Goal: Transaction & Acquisition: Book appointment/travel/reservation

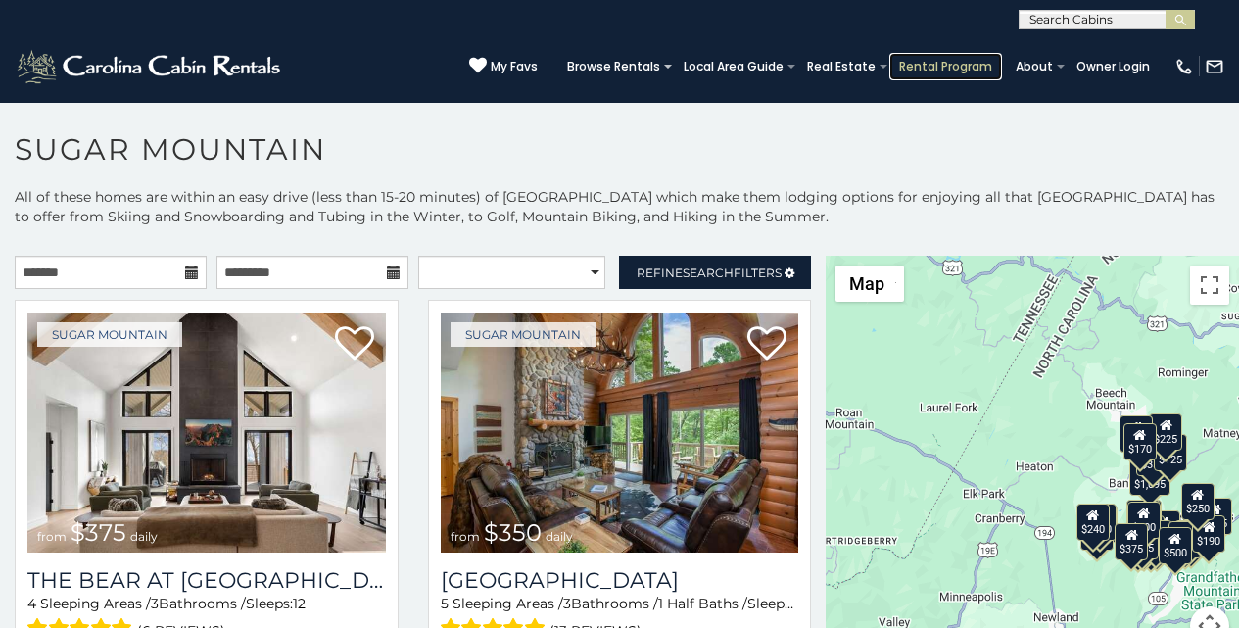
click at [939, 58] on link "Rental Program" at bounding box center [945, 66] width 113 height 27
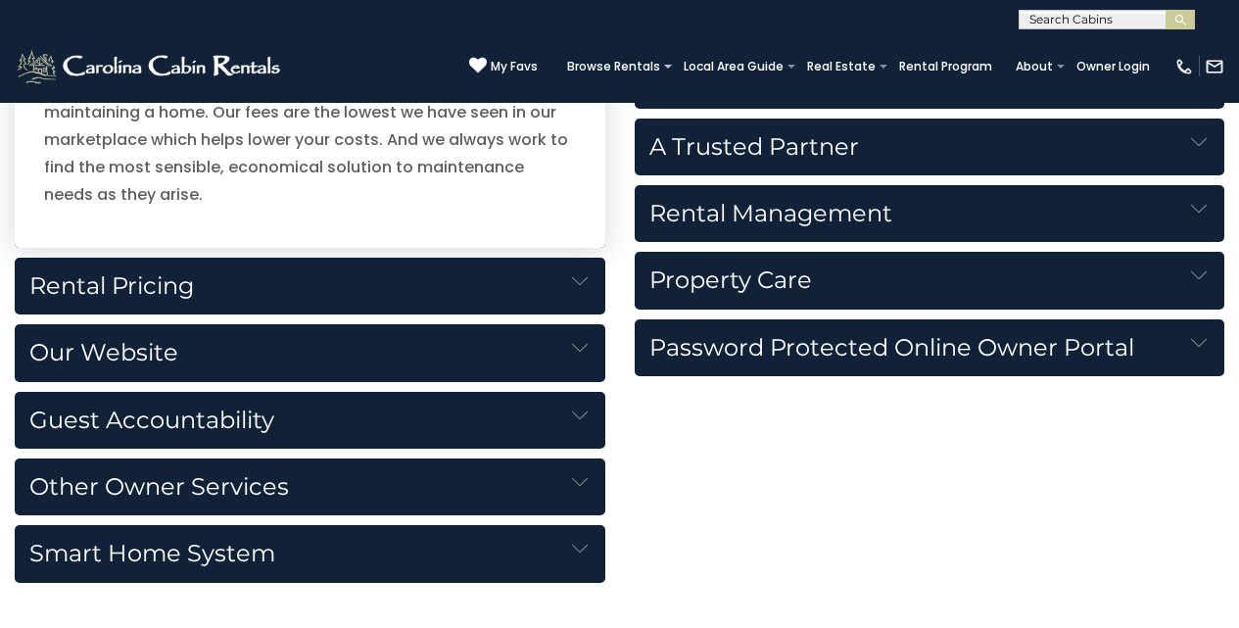
scroll to position [2827, 0]
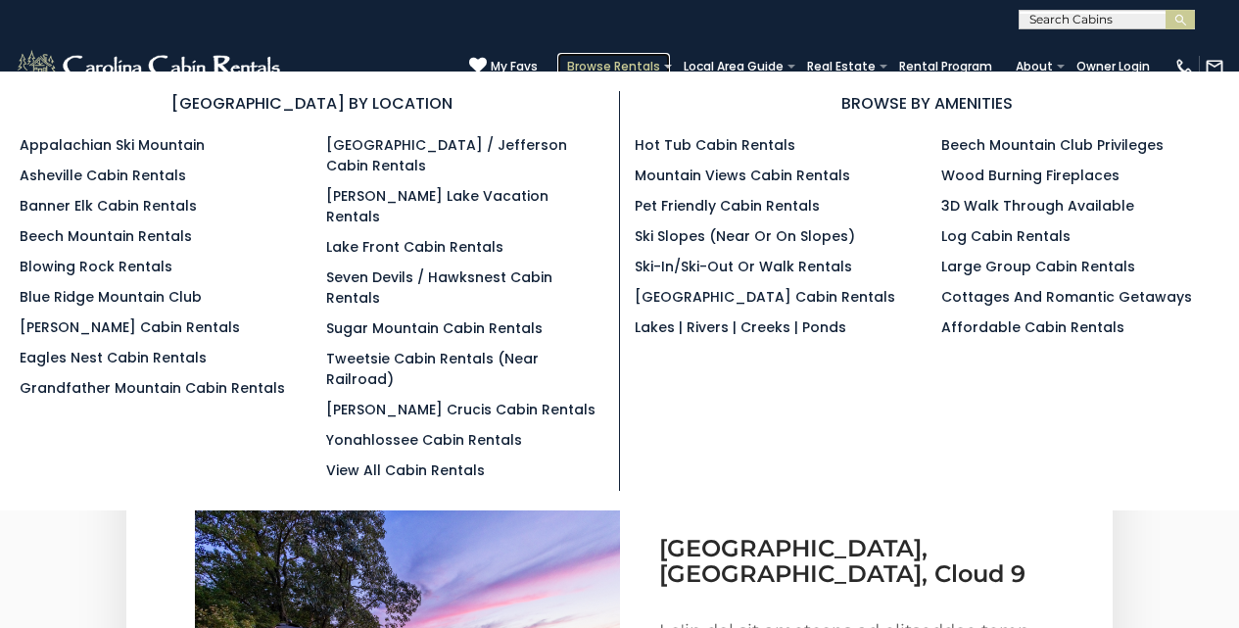
click at [659, 60] on link "Browse Rentals" at bounding box center [613, 66] width 113 height 27
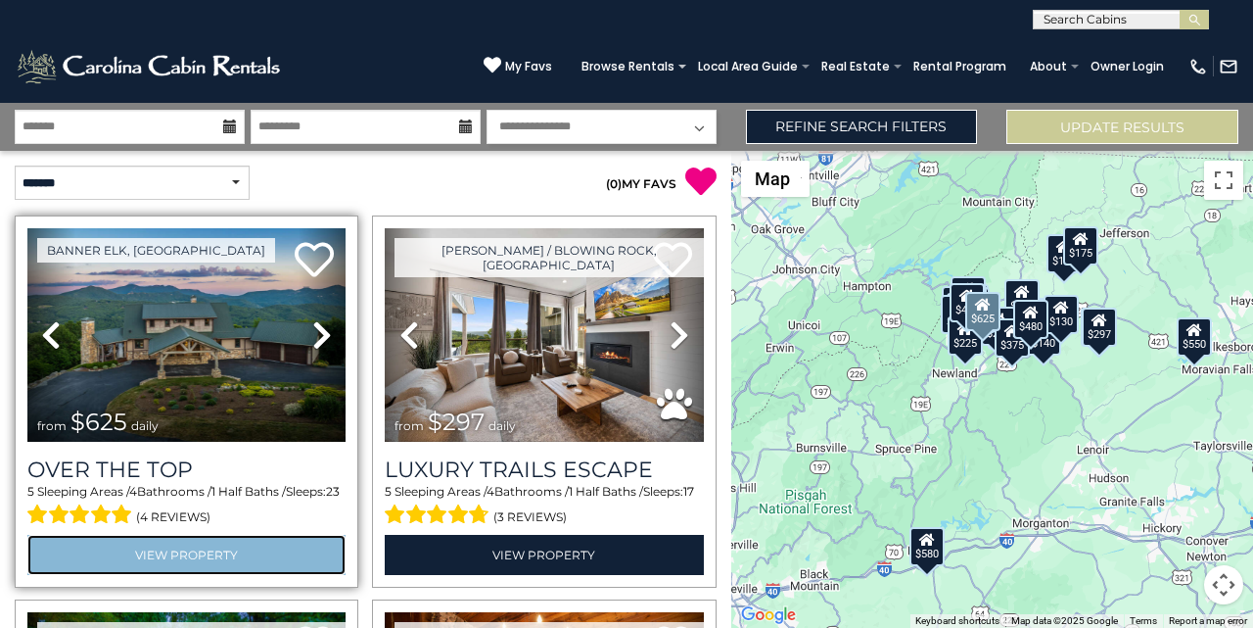
click at [86, 535] on link "View Property" at bounding box center [186, 555] width 318 height 40
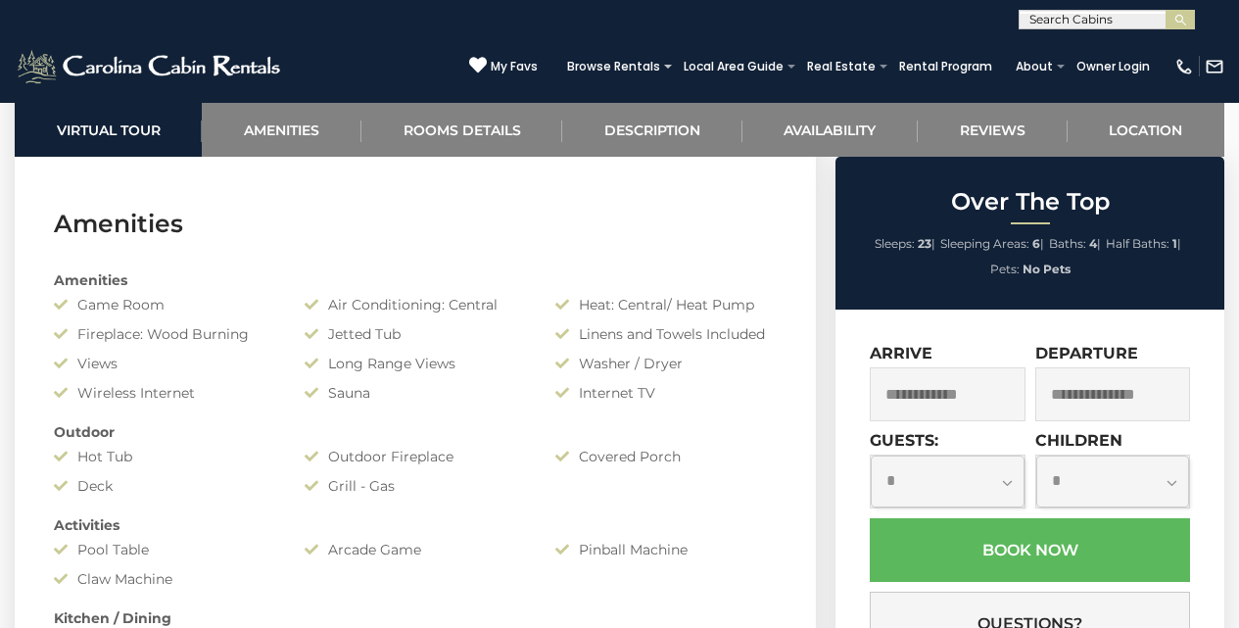
scroll to position [1410, 0]
